Goal: Task Accomplishment & Management: Use online tool/utility

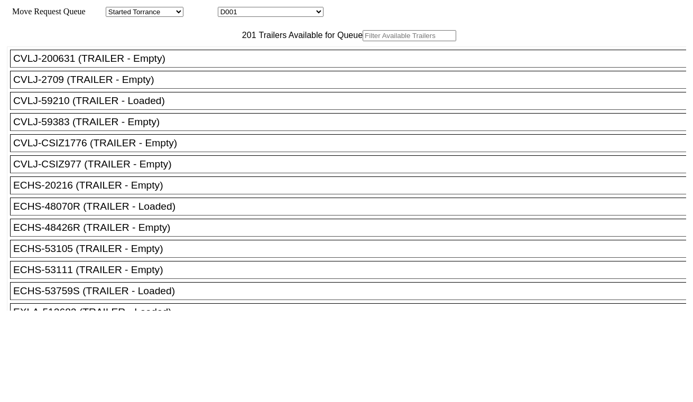
click at [363, 41] on input "text" at bounding box center [410, 35] width 94 height 11
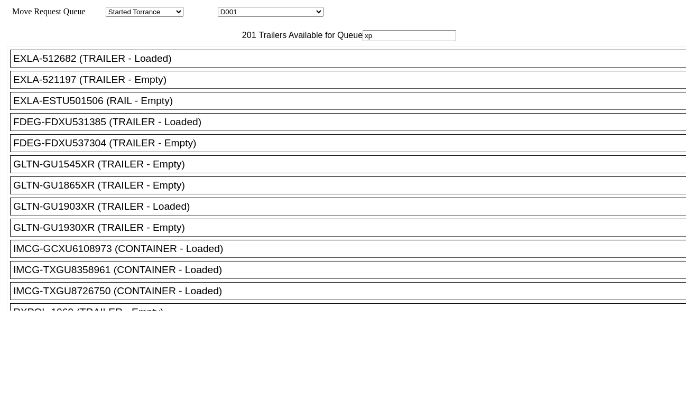
type input "xpo"
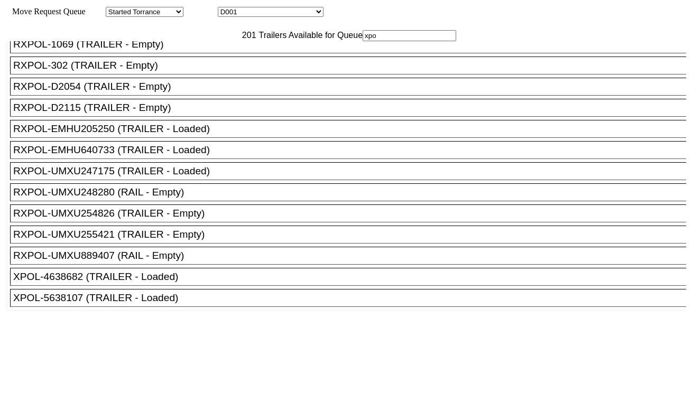
scroll to position [51, 0]
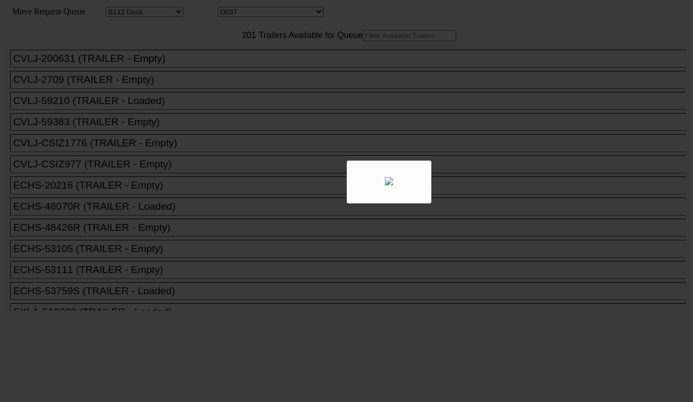
select select "121"
select select "3283"
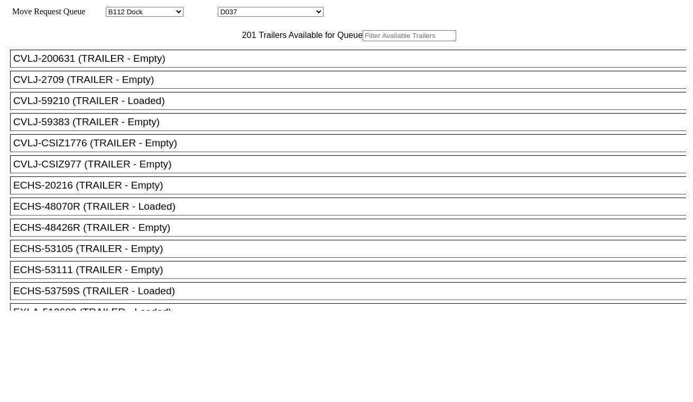
click at [363, 41] on input "text" at bounding box center [410, 35] width 94 height 11
paste input "UMXU255421"
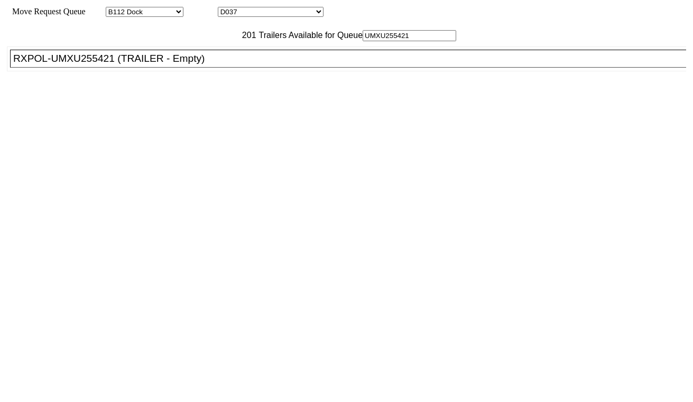
type input "UMXU255421"
click at [192, 68] on li "RXPOL-UMXU255421 (TRAILER - Empty)" at bounding box center [353, 59] width 686 height 18
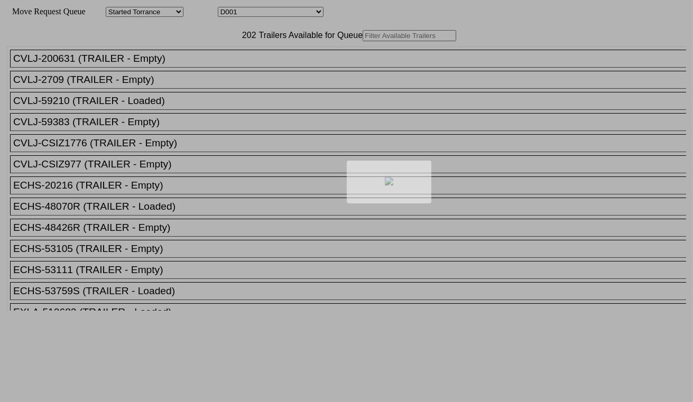
click at [215, 60] on div at bounding box center [346, 201] width 693 height 402
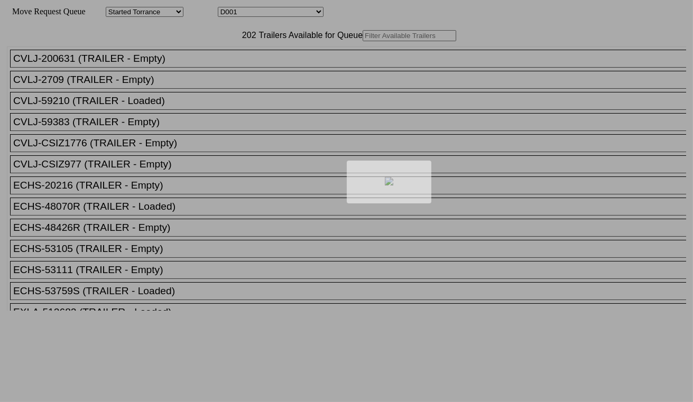
click at [215, 60] on div at bounding box center [346, 201] width 693 height 402
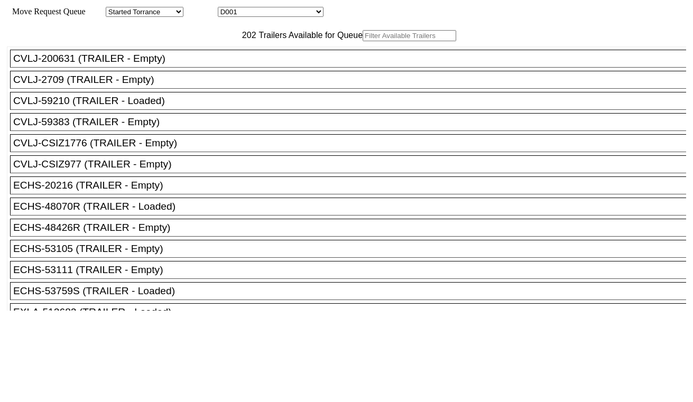
click at [363, 41] on input "text" at bounding box center [410, 35] width 94 height 11
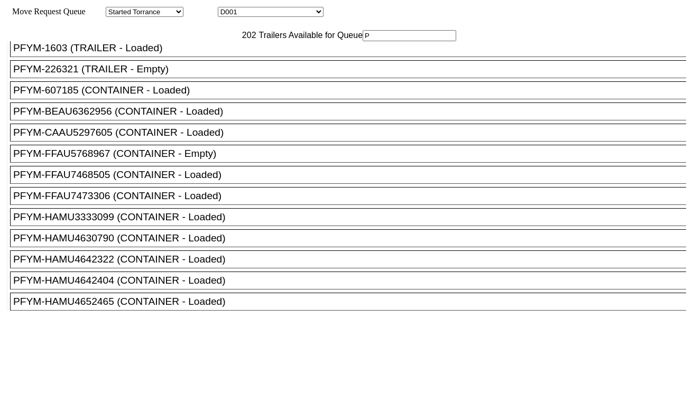
scroll to position [2643, 0]
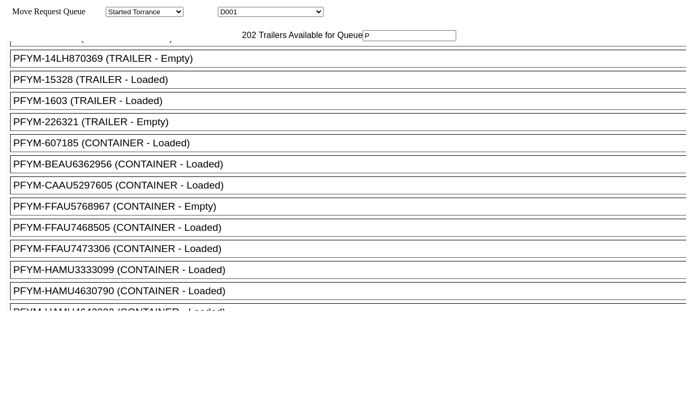
type input "P"
click at [168, 22] on div "PFLP-533713 (TRAILER - Empty)" at bounding box center [352, 17] width 679 height 12
